Goal: Information Seeking & Learning: Learn about a topic

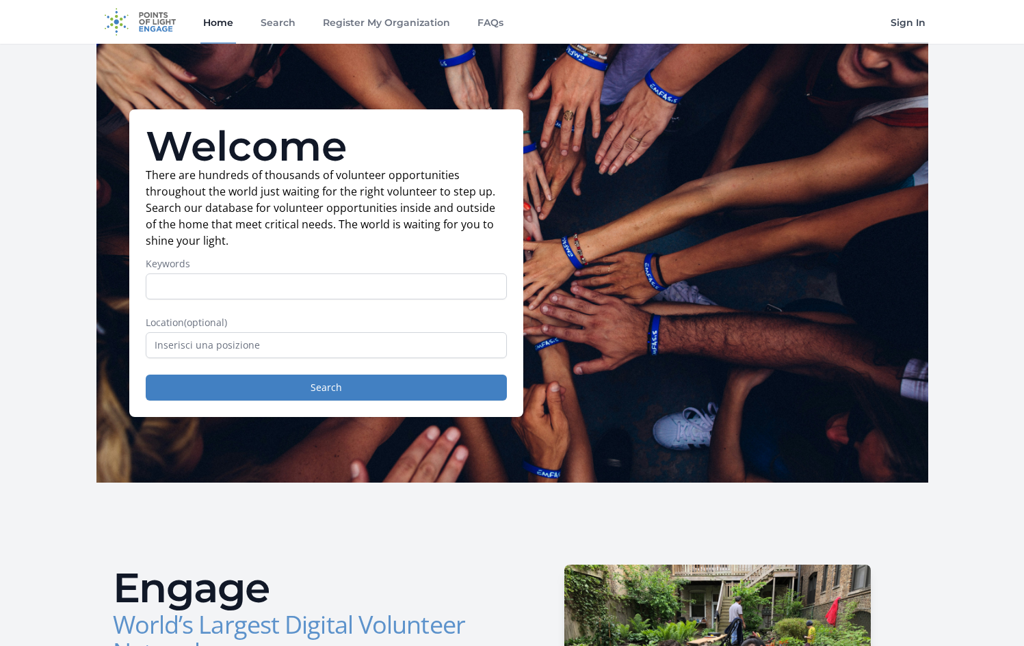
click at [909, 29] on link "Sign In" at bounding box center [907, 22] width 40 height 44
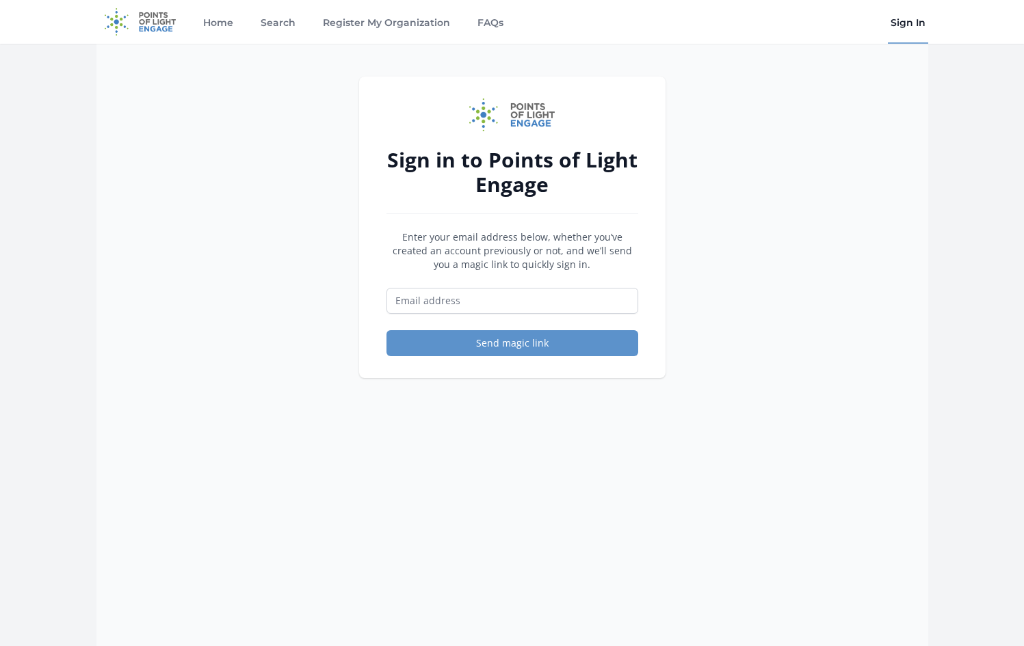
click at [580, 276] on form "Enter your email address below, whether you’ve created an account previously or…" at bounding box center [512, 293] width 252 height 126
click at [282, 25] on link "Search" at bounding box center [278, 22] width 40 height 44
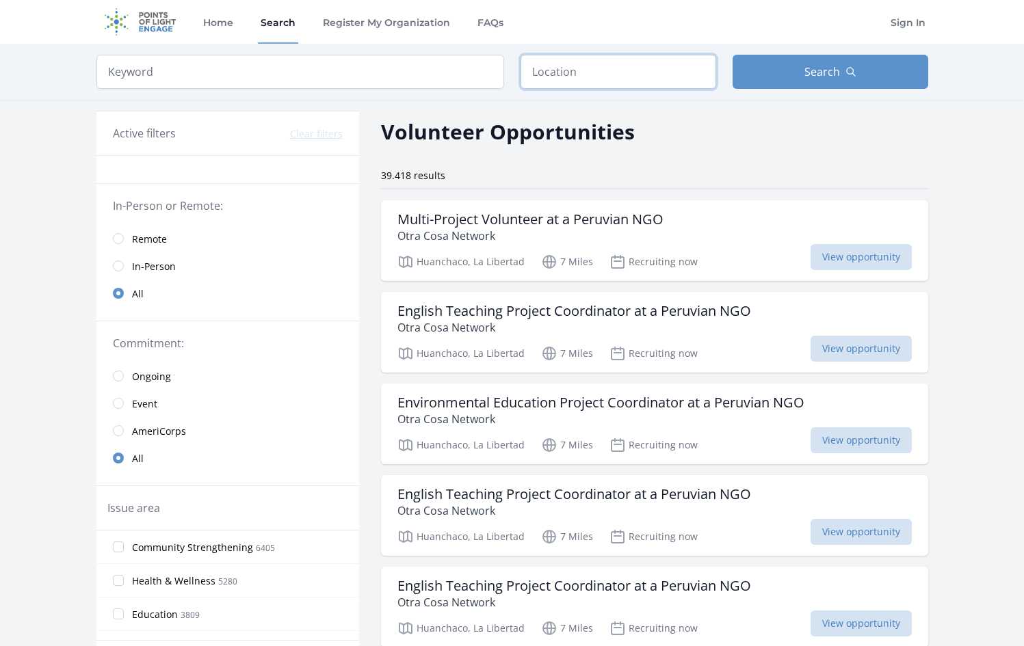
click at [552, 66] on input "text" at bounding box center [618, 72] width 196 height 34
type input "Huanchaco, Perù"
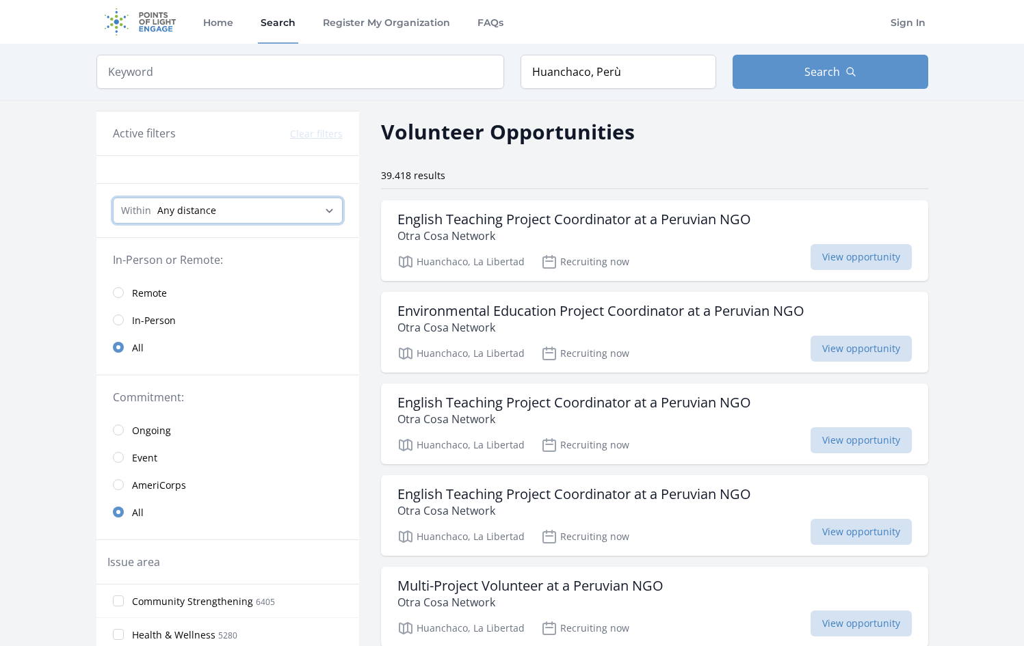
select select "8046"
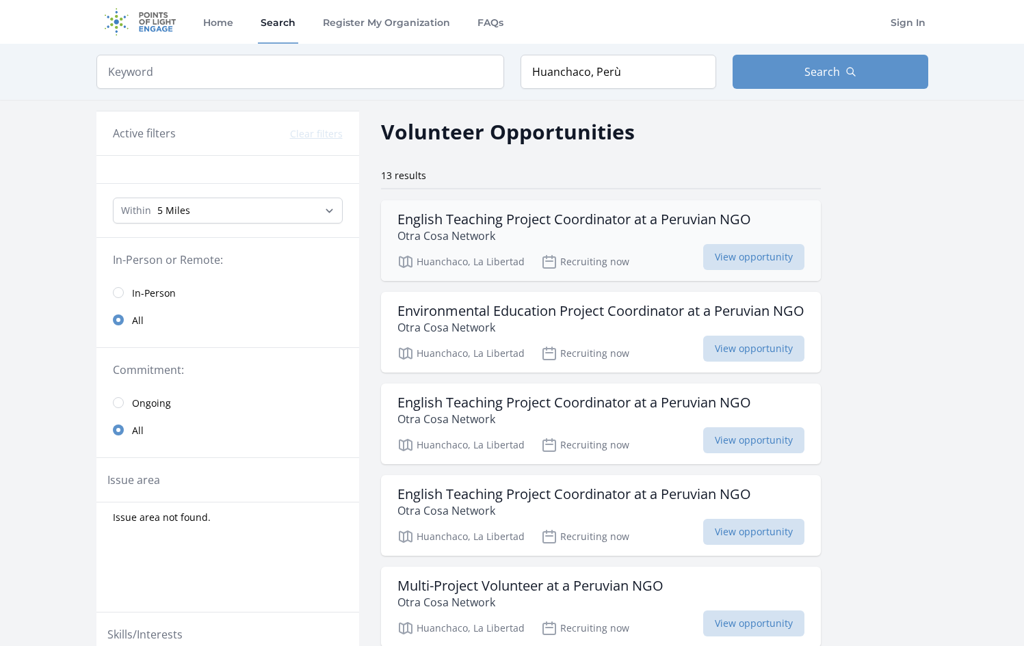
click at [523, 242] on p "Otra Cosa Network" at bounding box center [573, 236] width 353 height 16
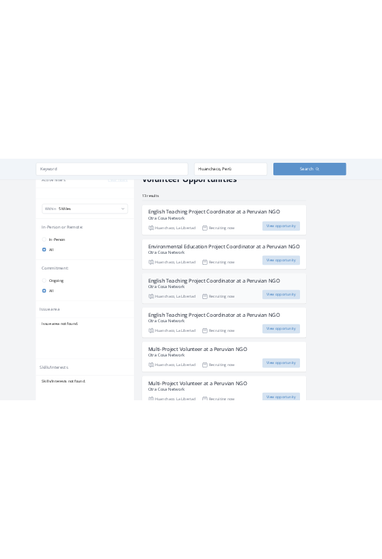
scroll to position [90, 0]
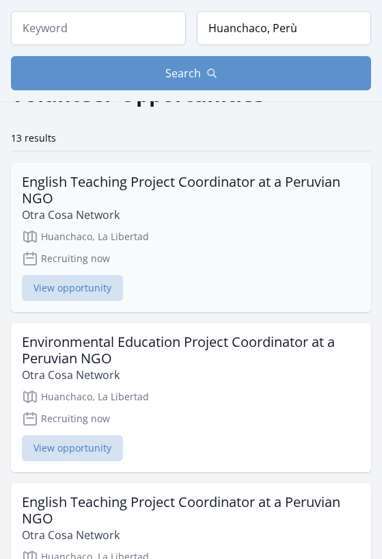
click at [155, 200] on h3 "English Teaching Project Coordinator at a Peruvian NGO" at bounding box center [191, 190] width 338 height 33
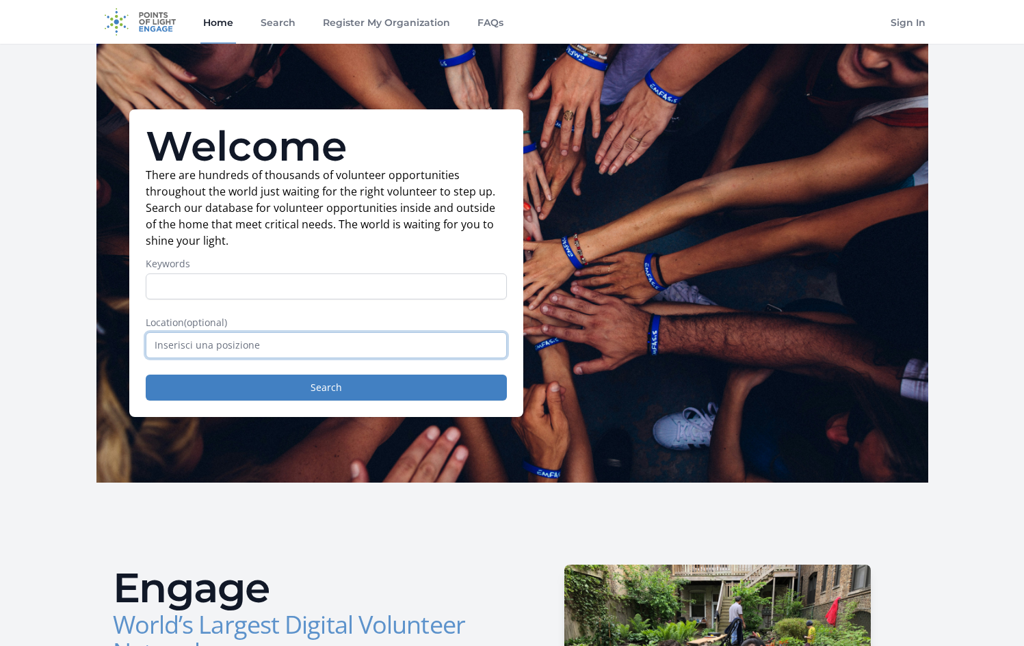
click at [224, 337] on input "text" at bounding box center [326, 345] width 361 height 26
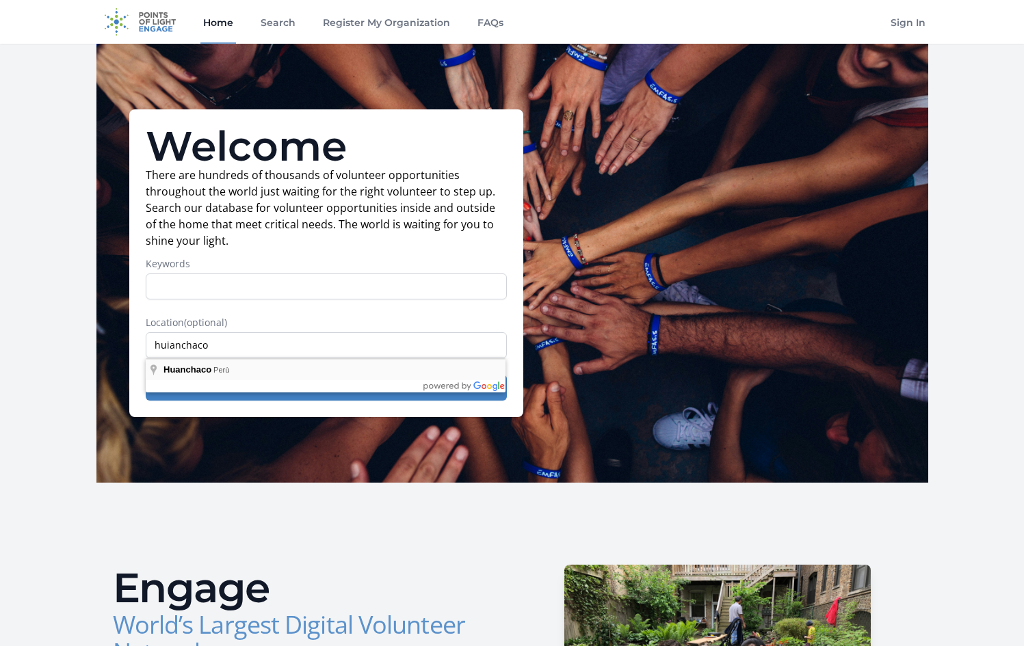
type input "Huanchaco, Perù"
click at [245, 386] on button "Search" at bounding box center [326, 388] width 361 height 26
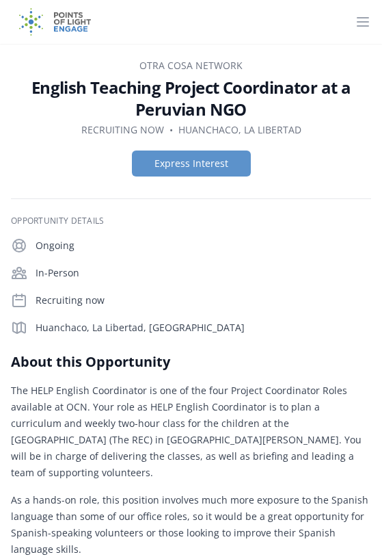
drag, startPoint x: 32, startPoint y: 88, endPoint x: 336, endPoint y: 101, distance: 303.8
click at [336, 101] on h1 "English Teaching Project Coordinator at a Peruvian NGO" at bounding box center [191, 99] width 360 height 44
copy h1 "English Teaching Project Coordinator at a Peruvian NGO"
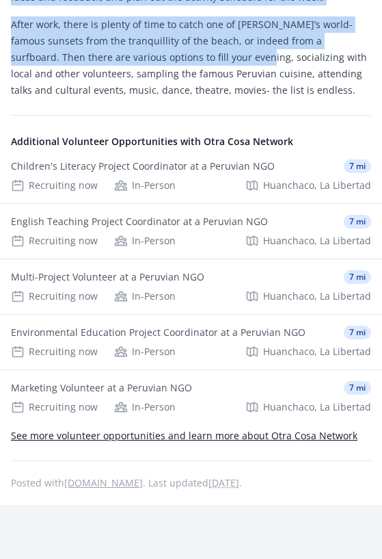
scroll to position [2250, 0]
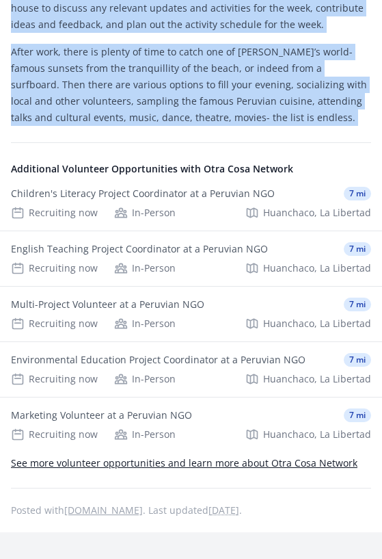
drag, startPoint x: 12, startPoint y: 270, endPoint x: 291, endPoint y: 83, distance: 335.5
copy div "The HELP English Coordinator is one of the four Project Coordinator Roles avail…"
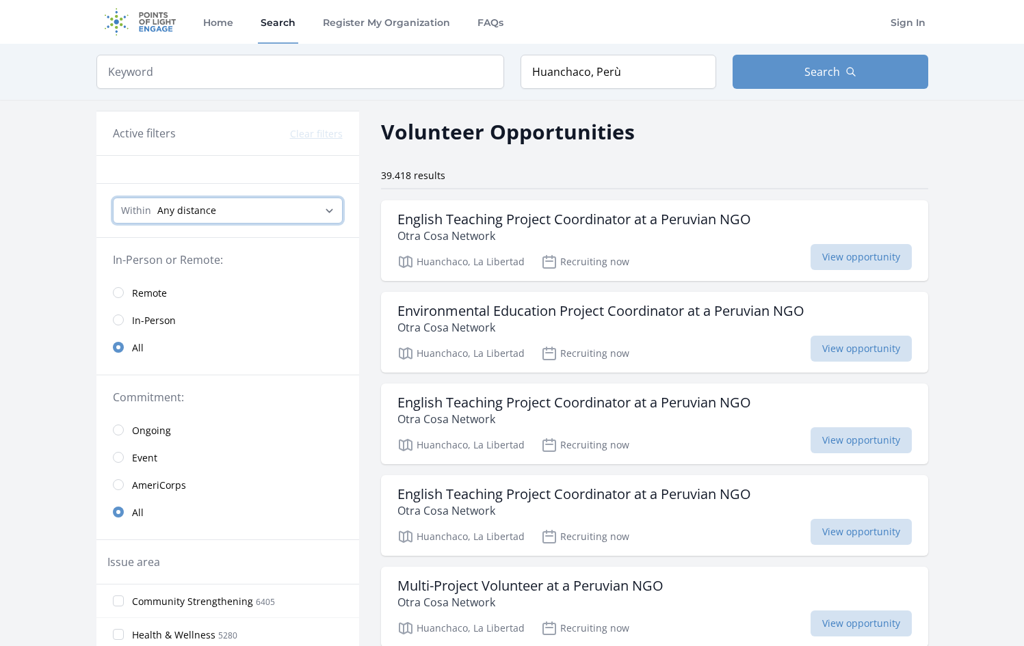
select select "8046"
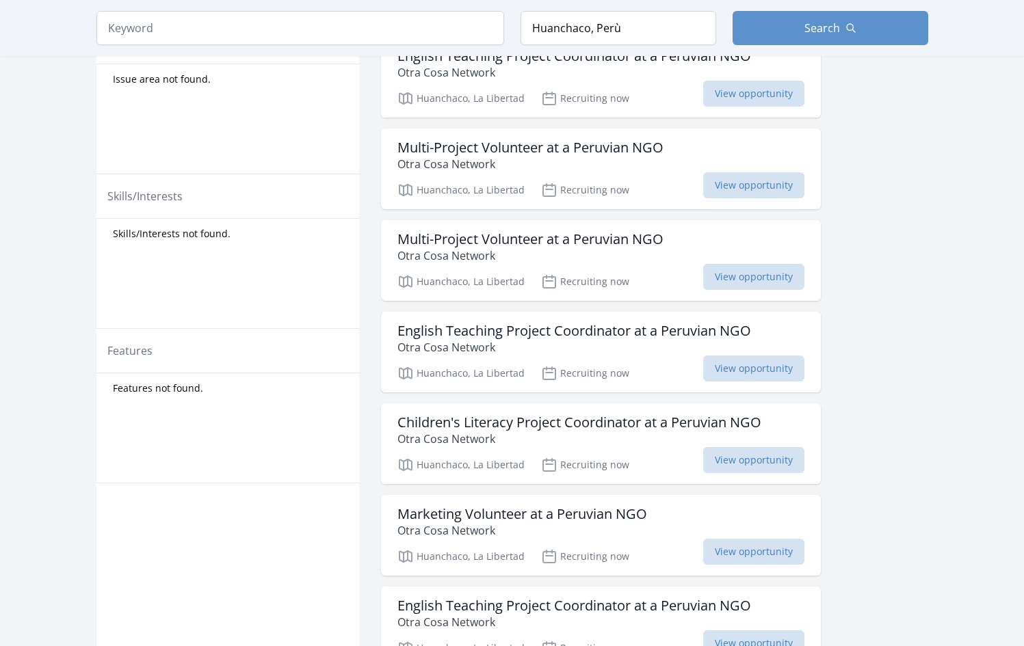
scroll to position [55, 0]
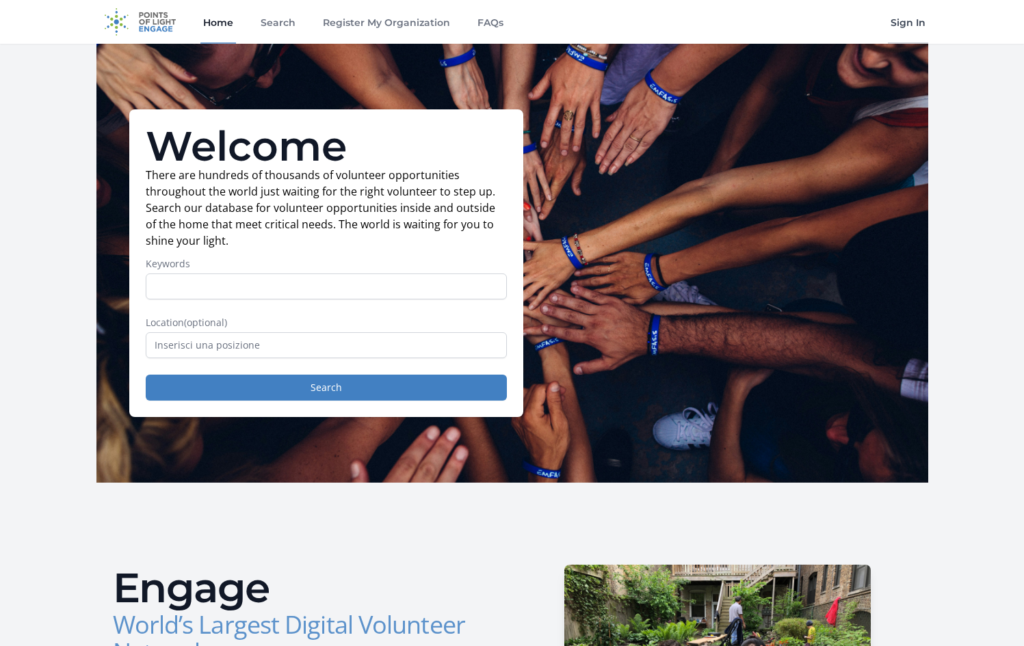
click at [912, 23] on link "Sign In" at bounding box center [907, 22] width 40 height 44
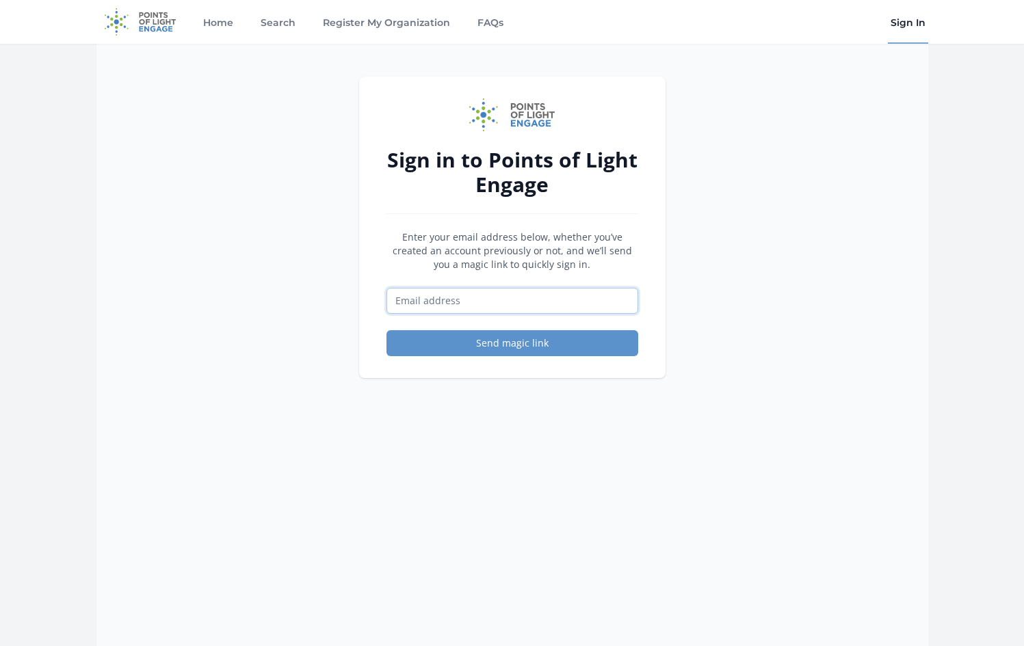
paste input "[EMAIL_ADDRESS][DOMAIN_NAME]"
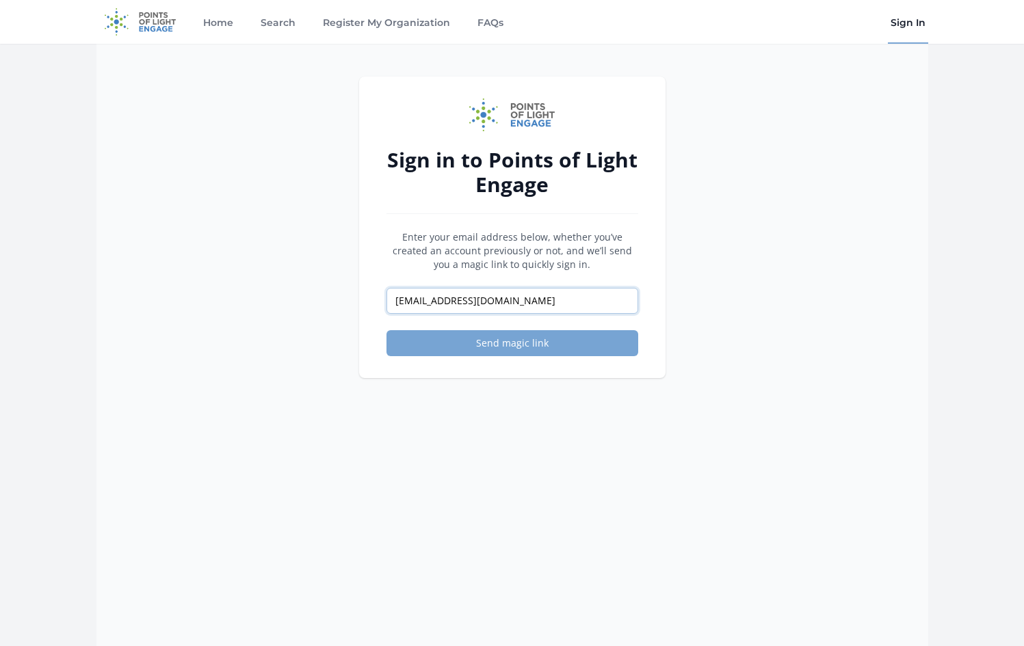
type input "[EMAIL_ADDRESS][DOMAIN_NAME]"
click at [511, 347] on button "Send magic link" at bounding box center [512, 343] width 252 height 26
